Goal: Unclear

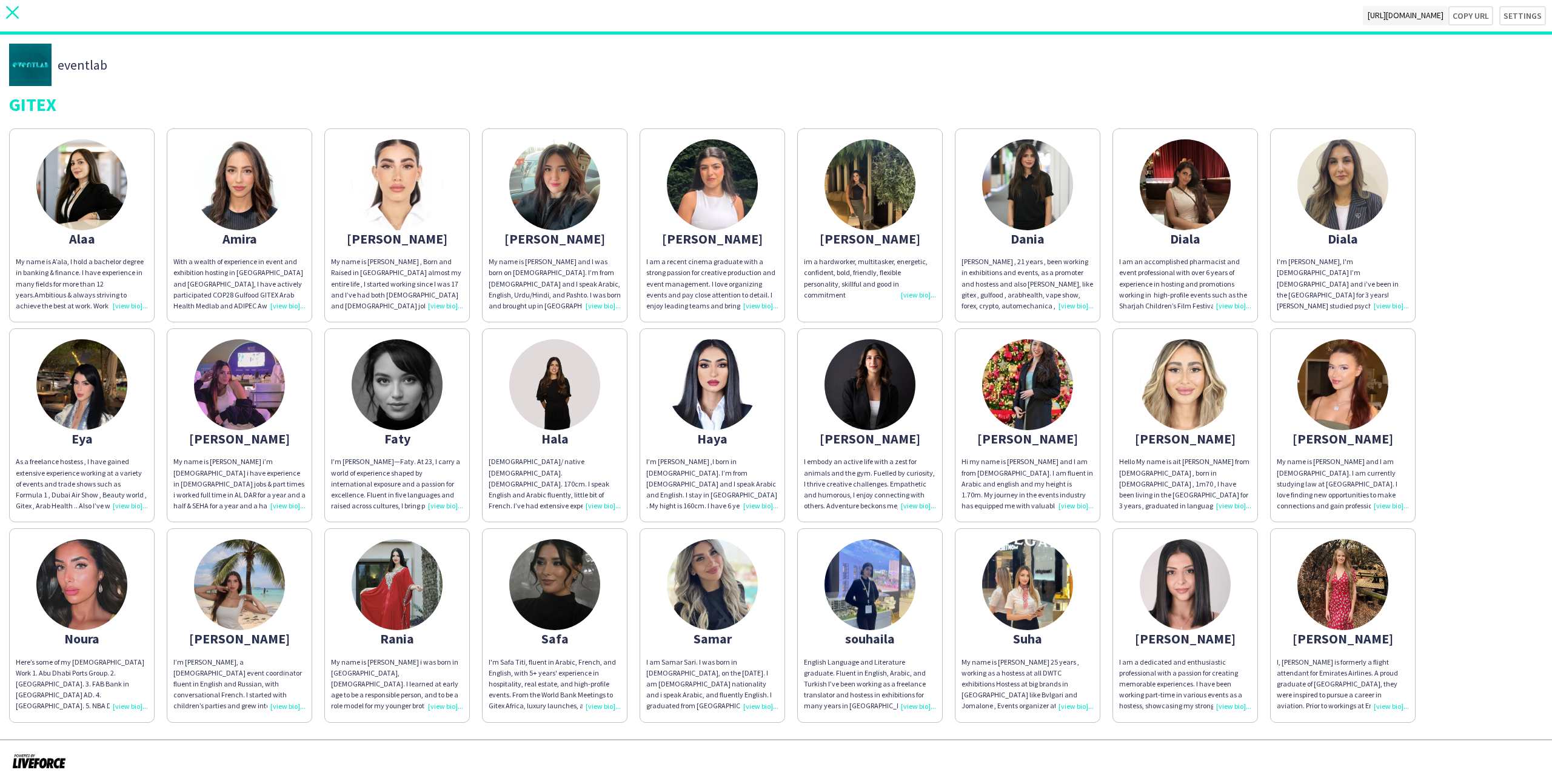
click at [9, 8] on icon at bounding box center [13, 13] width 13 height 13
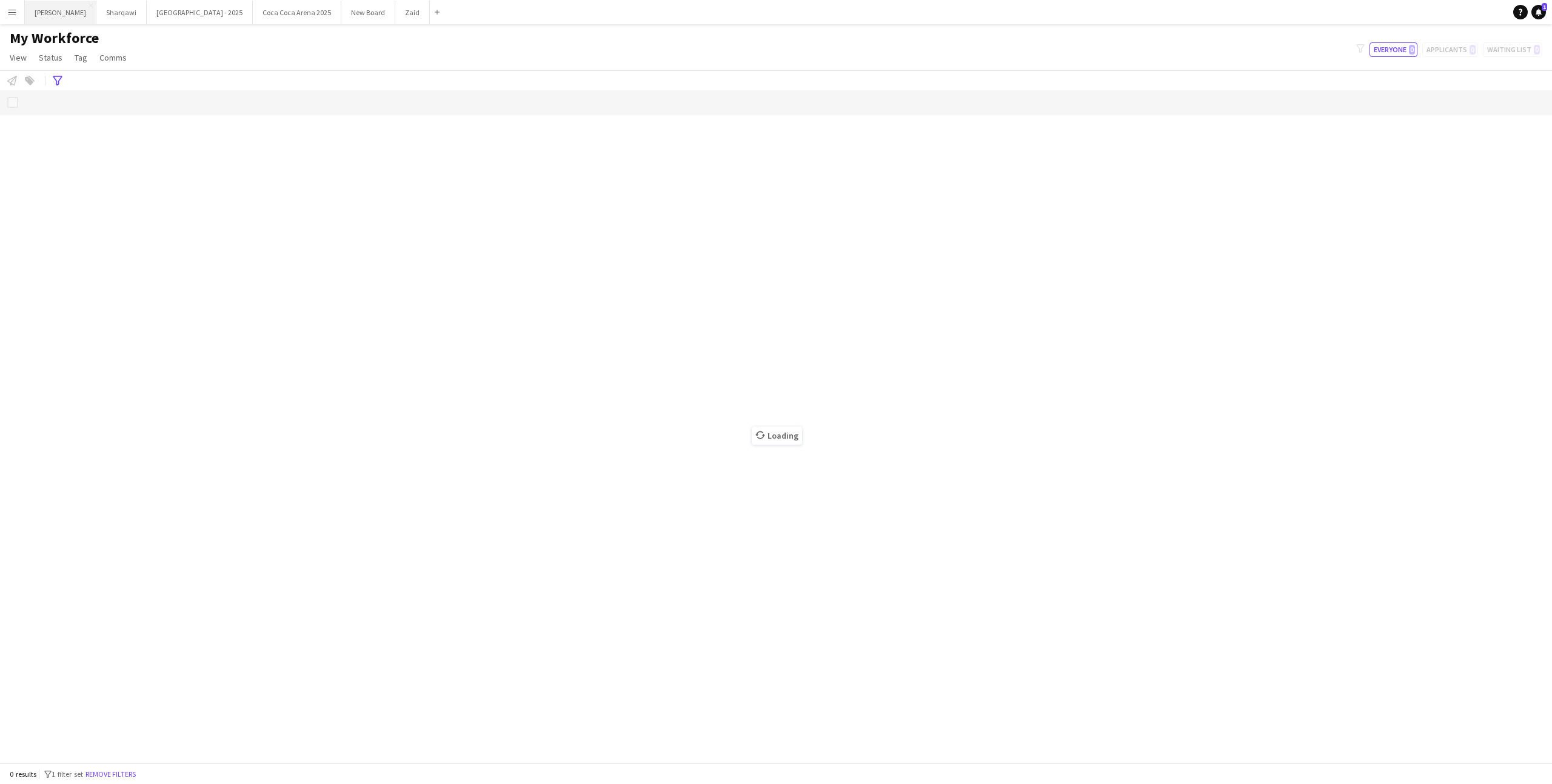
click at [51, 14] on button "[PERSON_NAME]" at bounding box center [60, 13] width 71 height 24
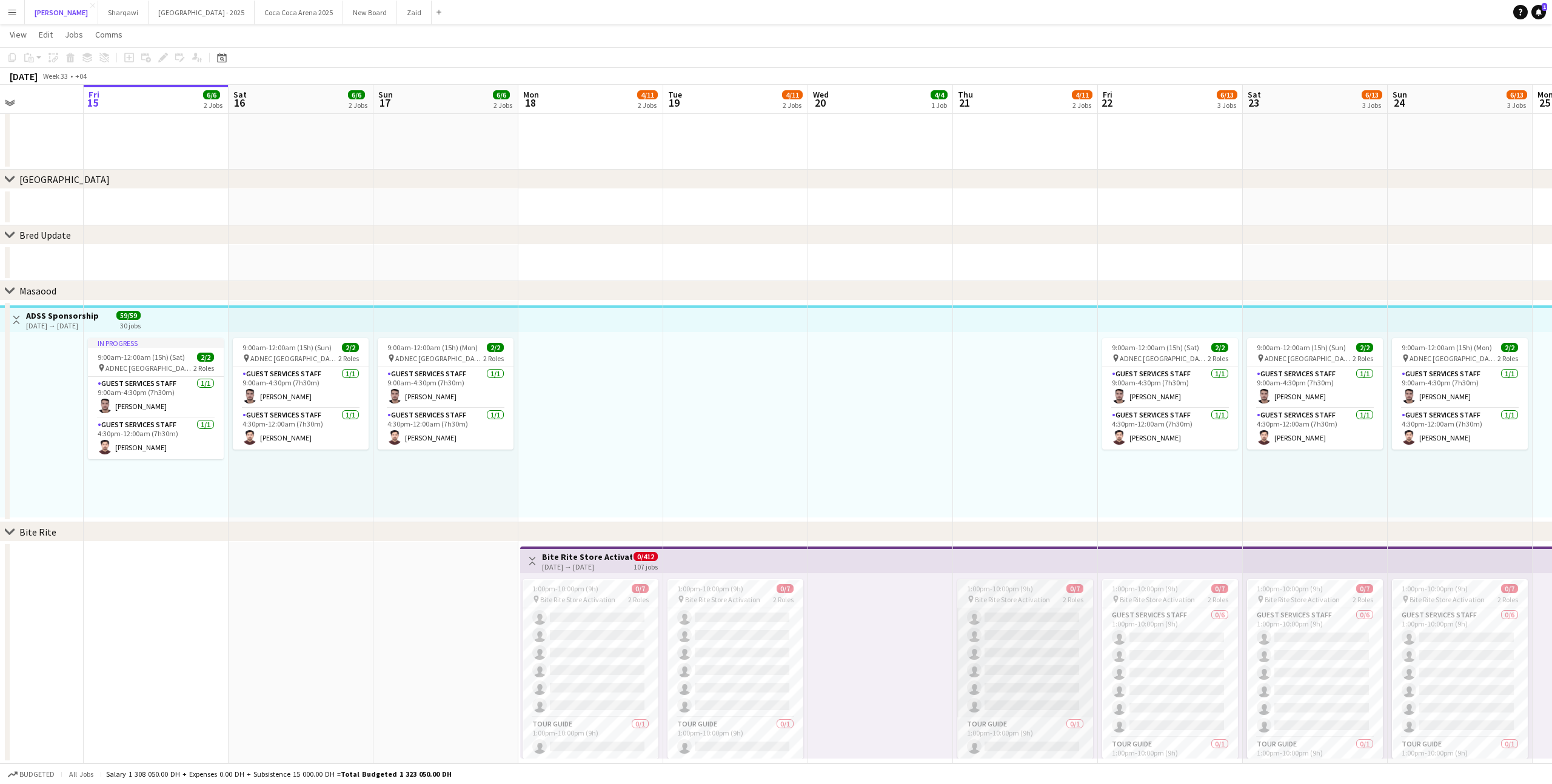
scroll to position [0, 499]
